Goal: Information Seeking & Learning: Learn about a topic

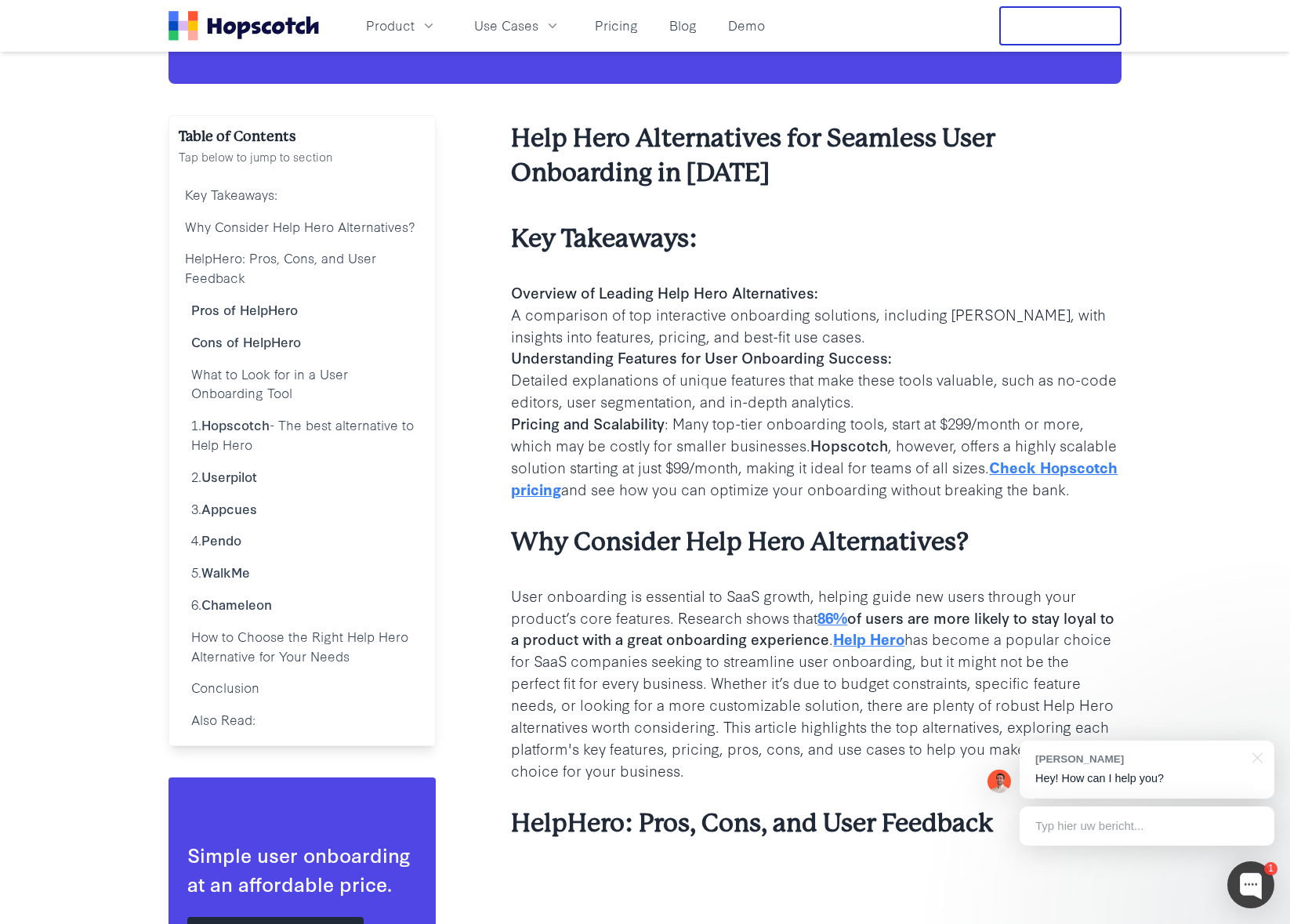
scroll to position [280, 0]
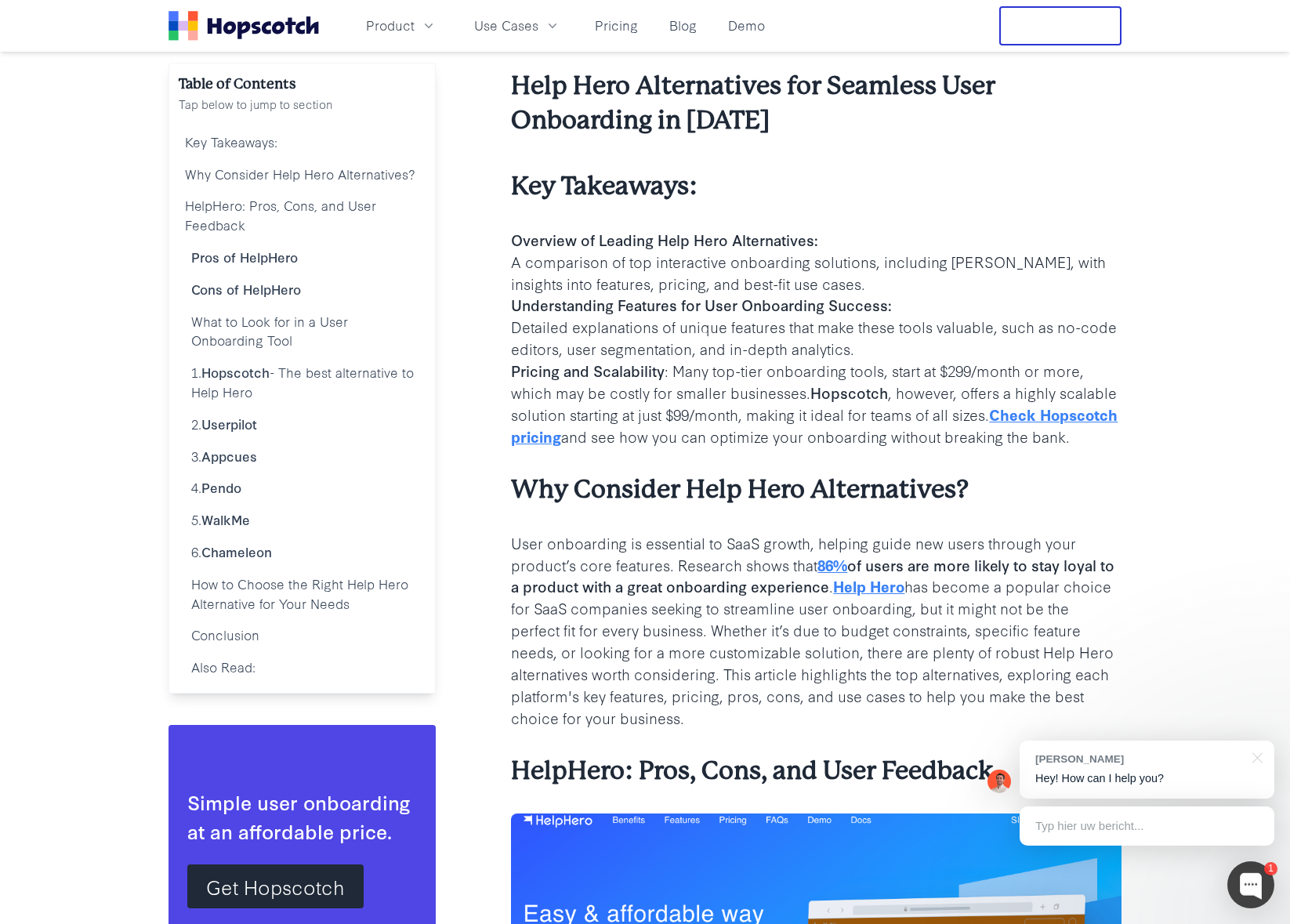
click at [883, 597] on link "Help Hero" at bounding box center [869, 585] width 71 height 21
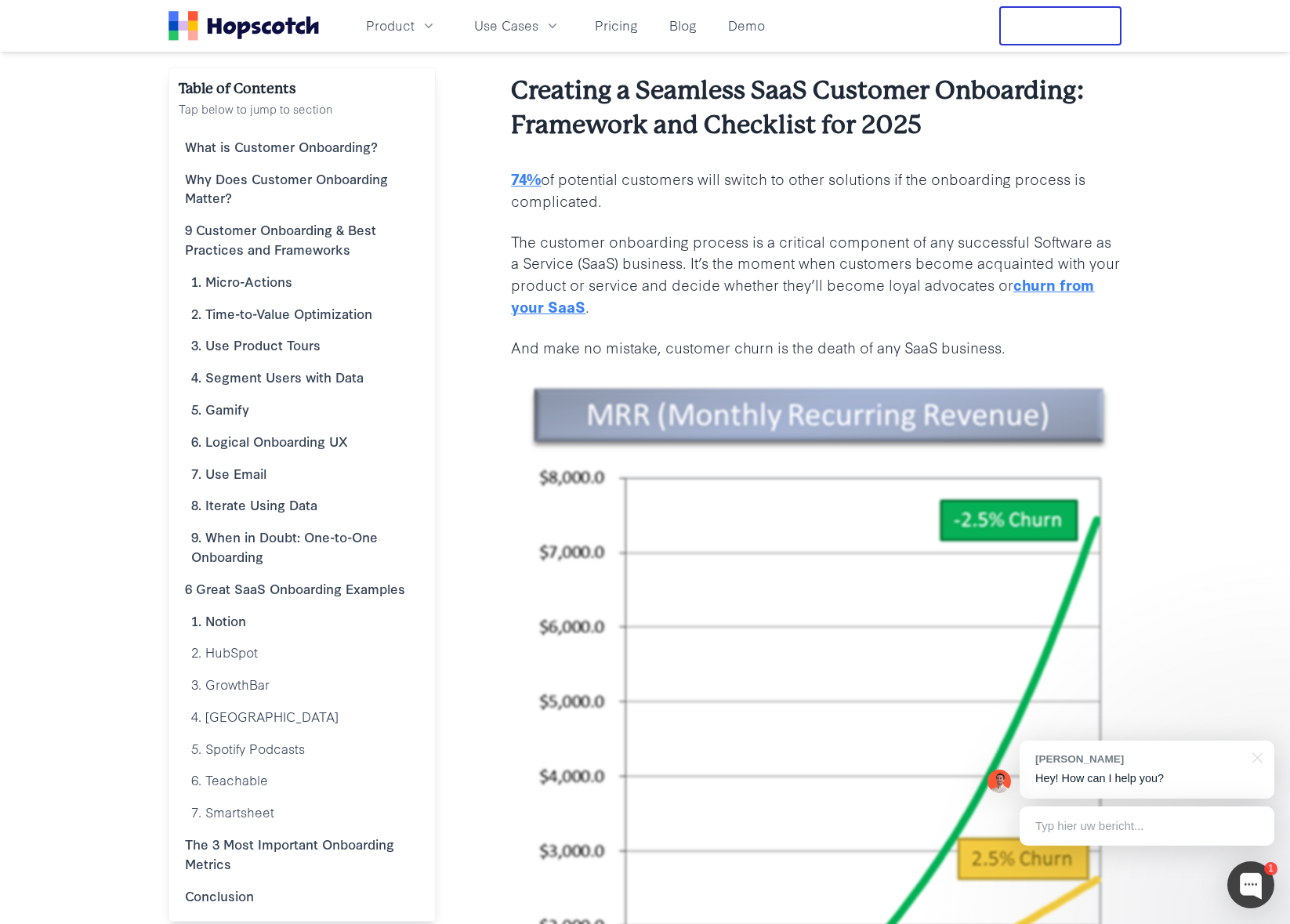
scroll to position [589, 0]
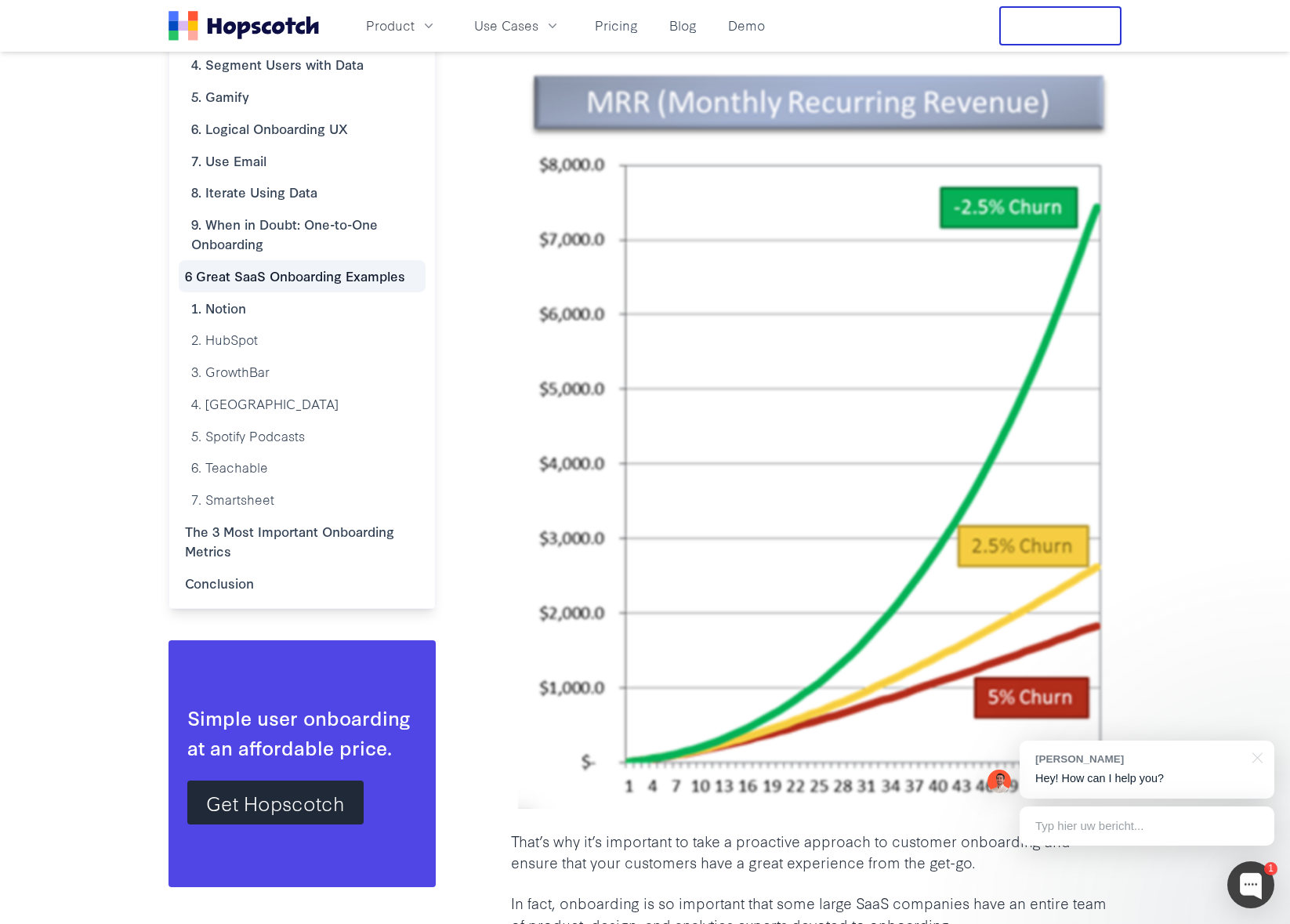
click at [315, 271] on b "6 Great SaaS Onboarding Examples" at bounding box center [296, 276] width 221 height 18
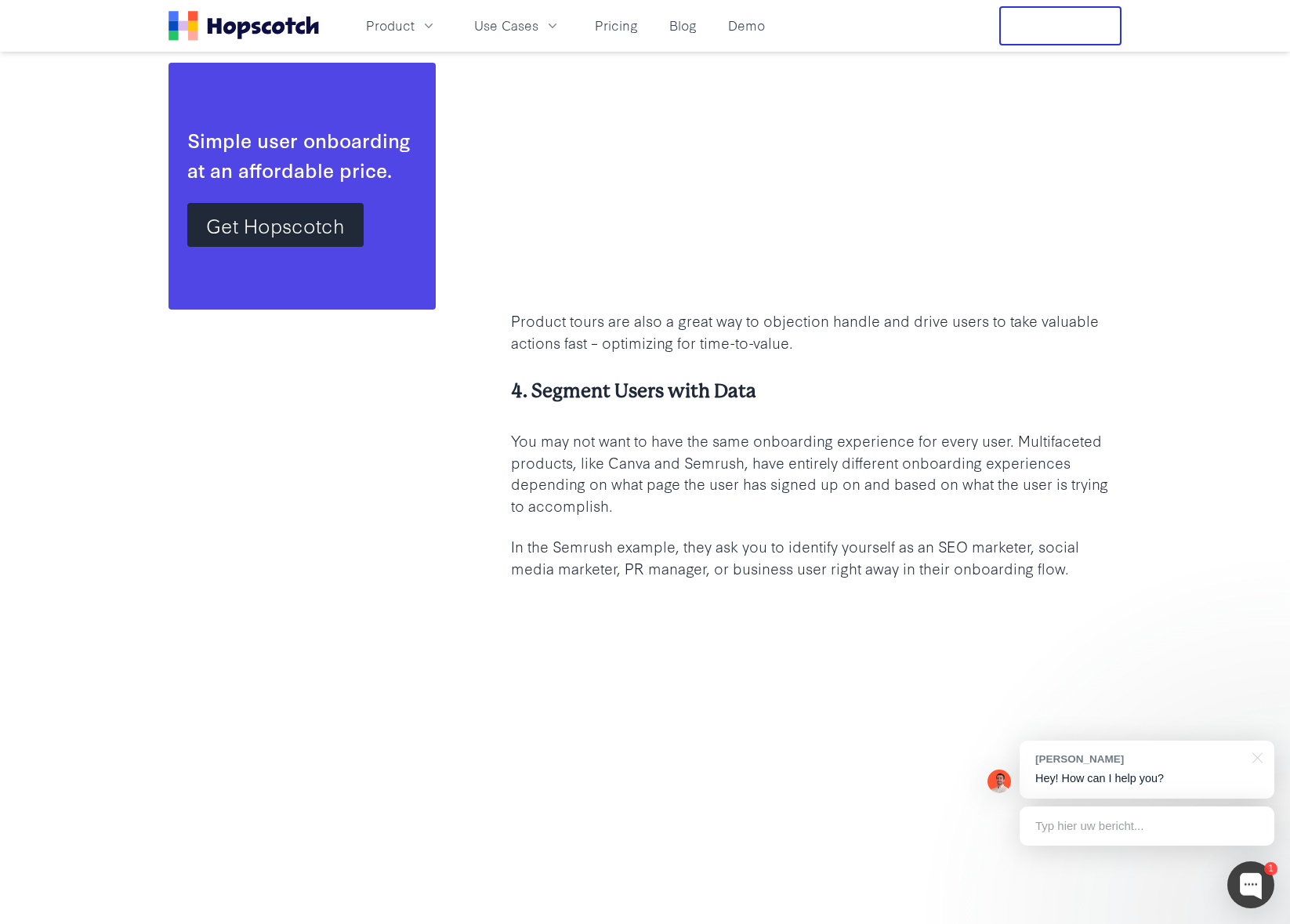
scroll to position [3922, 0]
